Goal: Navigation & Orientation: Find specific page/section

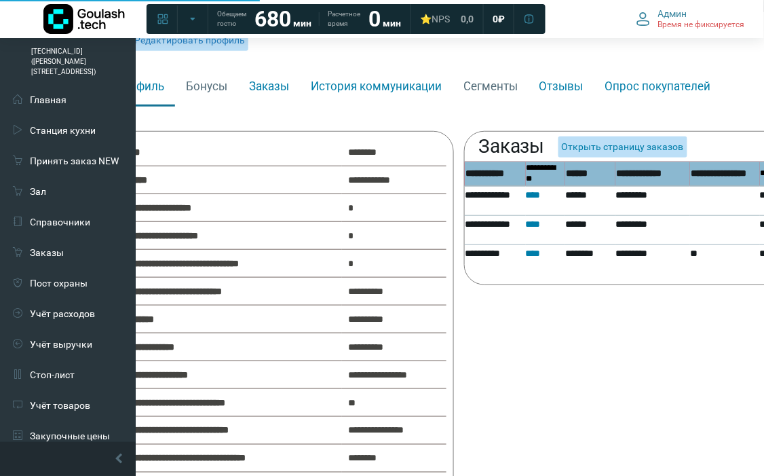
scroll to position [151, 53]
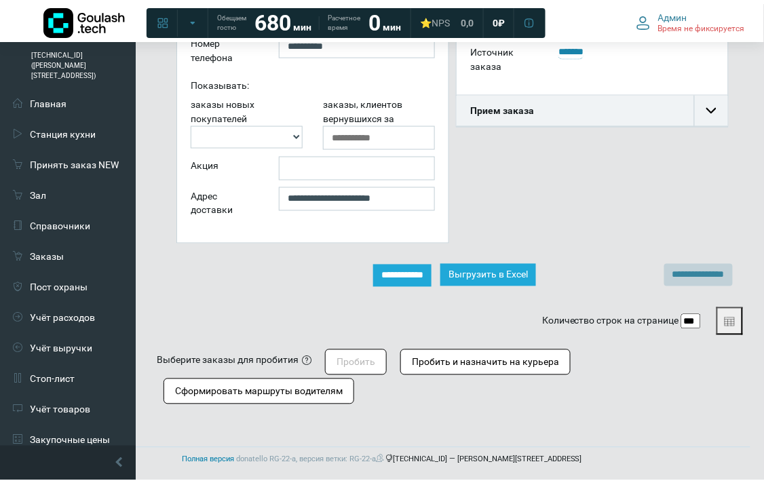
scroll to position [369, 0]
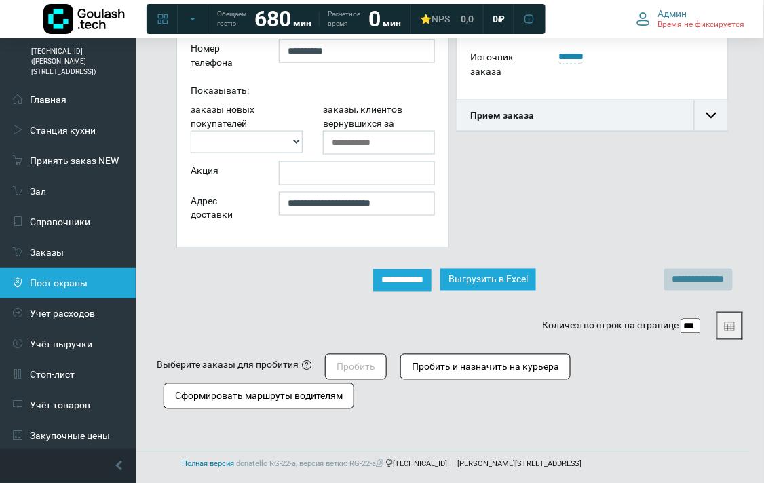
click at [67, 268] on link "Пост охраны" at bounding box center [68, 283] width 136 height 31
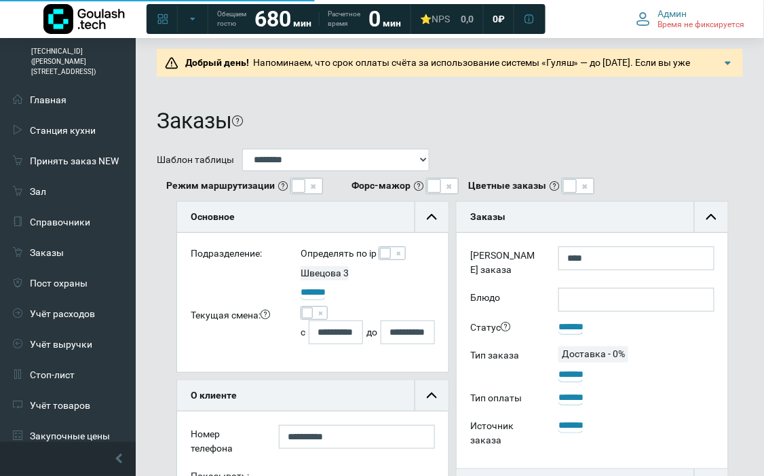
scroll to position [31, 272]
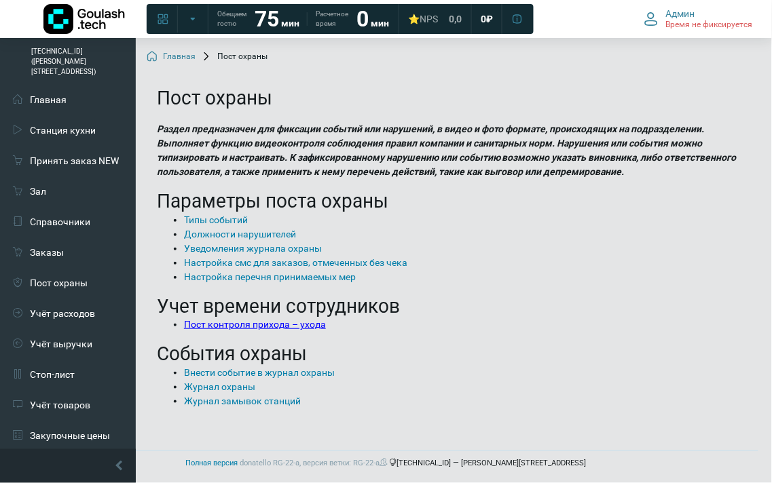
click at [243, 324] on link "Пост контроля прихода – ухода" at bounding box center [255, 324] width 142 height 11
